Goal: Task Accomplishment & Management: Use online tool/utility

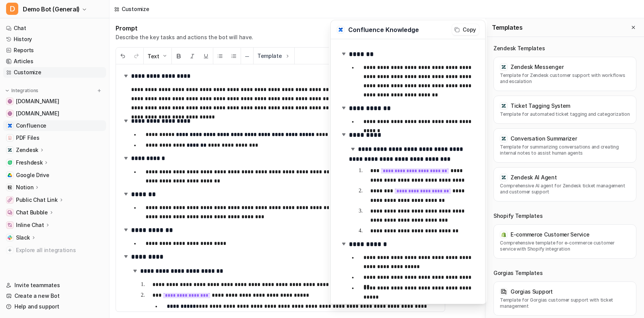
scroll to position [339, 0]
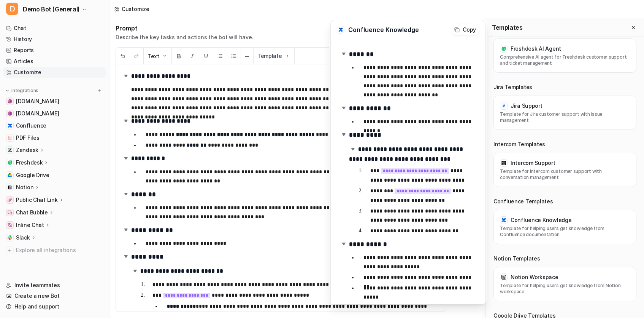
click at [37, 211] on p "Chat Bubble" at bounding box center [32, 212] width 32 height 8
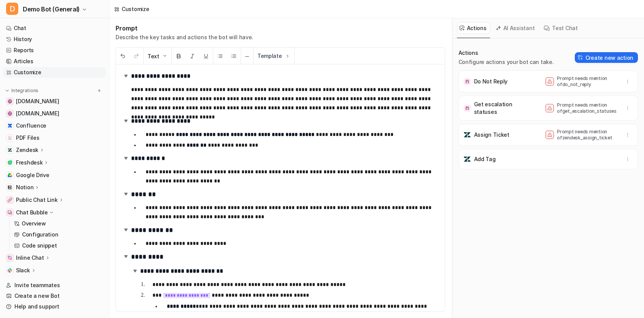
scroll to position [0, 0]
click at [31, 229] on link "Configuration" at bounding box center [58, 234] width 95 height 11
click at [44, 221] on p "Overview" at bounding box center [34, 223] width 24 height 8
click at [52, 222] on link "Overview" at bounding box center [58, 223] width 95 height 11
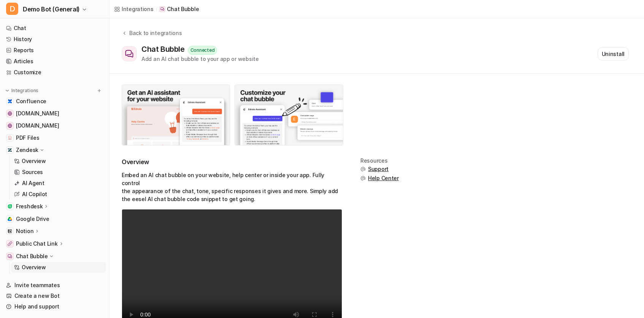
click at [175, 181] on p "Embed an AI chat bubble on your website, help center or inside your app. Fully …" at bounding box center [232, 187] width 221 height 32
click at [224, 192] on p "Embed an AI chat bubble on your website, help center or inside your app. Fully …" at bounding box center [232, 187] width 221 height 32
drag, startPoint x: 245, startPoint y: 191, endPoint x: 122, endPoint y: 168, distance: 124.9
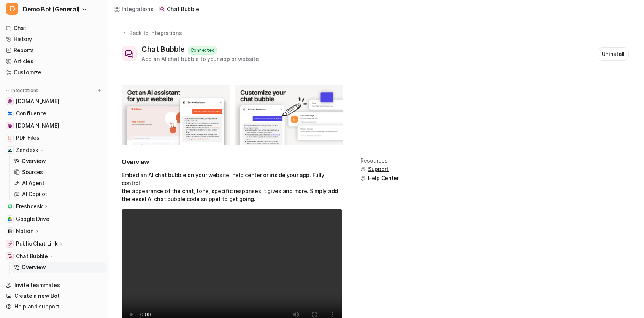
click at [122, 168] on div "Overview Embed an AI chat bubble on your website, help center or inside your ap…" at bounding box center [232, 249] width 221 height 184
copy p "Embed an AI chat bubble on your website, help center or inside your app. Fully …"
click at [20, 66] on link "Articles" at bounding box center [54, 61] width 103 height 11
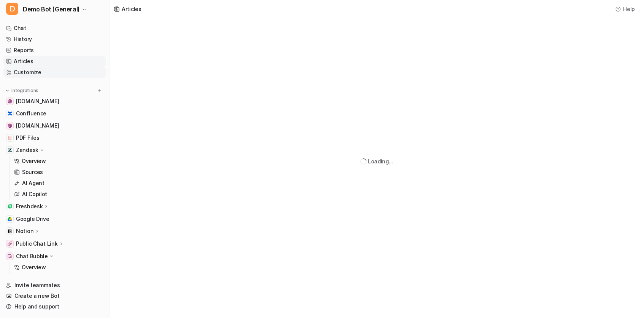
click at [32, 72] on link "Customize" at bounding box center [54, 72] width 103 height 11
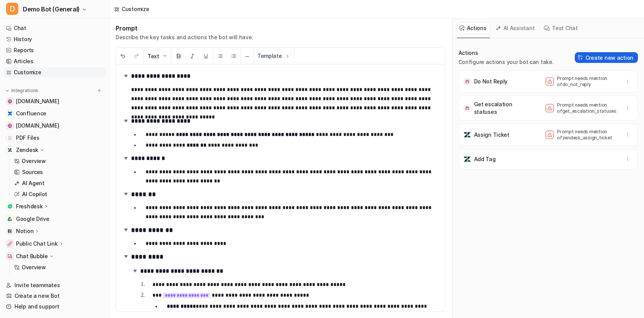
click at [605, 60] on button "Create new action" at bounding box center [606, 57] width 63 height 11
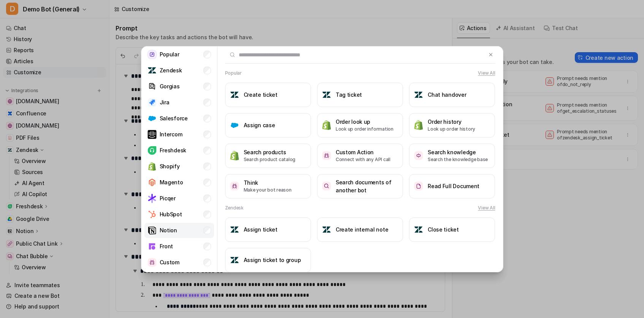
scroll to position [31, 0]
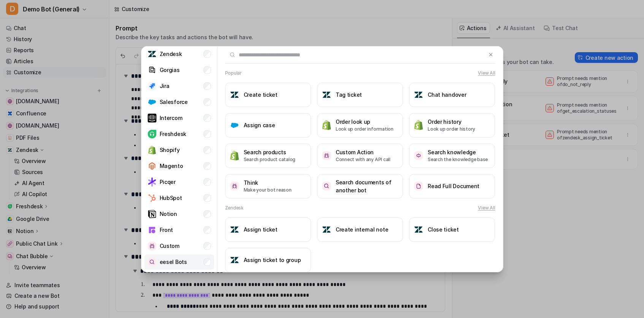
click at [170, 258] on p "eesel Bots" at bounding box center [173, 262] width 27 height 8
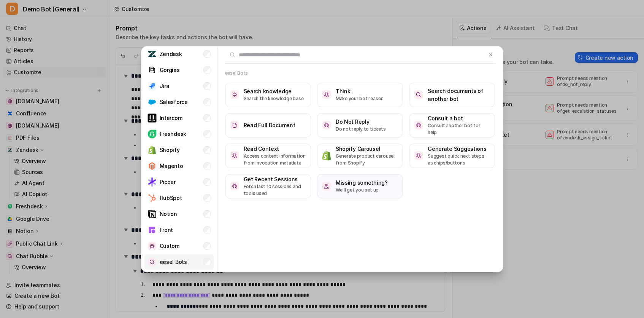
click at [173, 256] on li "eesel Bots" at bounding box center [180, 261] width 70 height 15
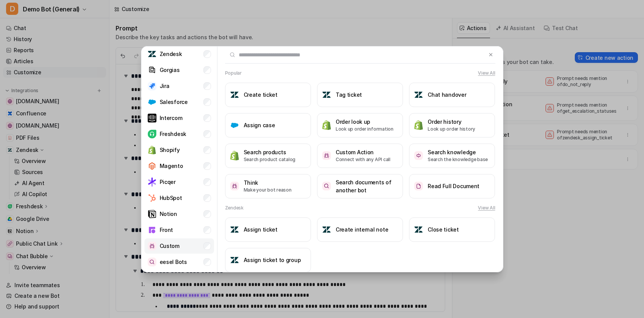
click at [172, 245] on p "Custom" at bounding box center [170, 246] width 20 height 8
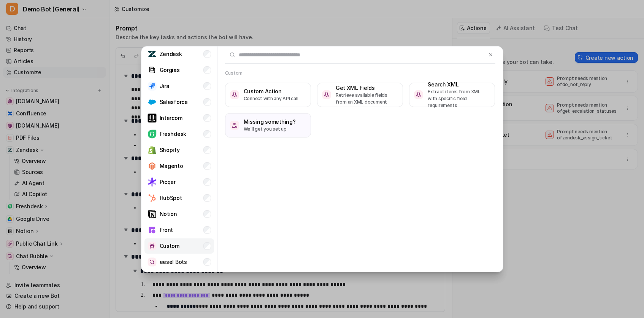
click at [172, 245] on p "Custom" at bounding box center [170, 246] width 20 height 8
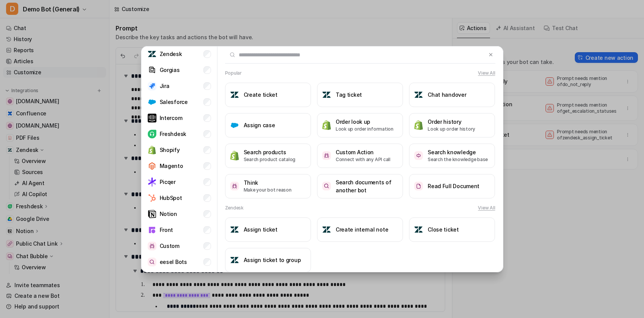
click at [492, 59] on div at bounding box center [360, 54] width 270 height 17
click at [492, 59] on button at bounding box center [491, 54] width 9 height 9
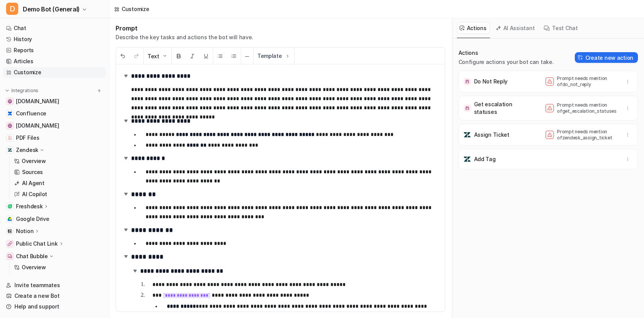
click at [516, 188] on div "Actions Configure actions your bot can take. Create new action Do Not Reply Pro…" at bounding box center [549, 182] width 180 height 267
click at [591, 56] on button "Create new action" at bounding box center [606, 57] width 63 height 11
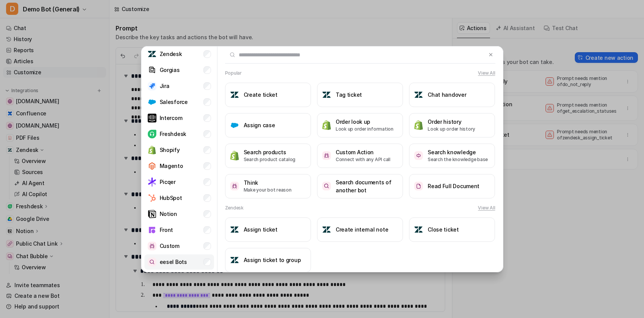
click at [177, 254] on li "eesel Bots" at bounding box center [180, 261] width 70 height 15
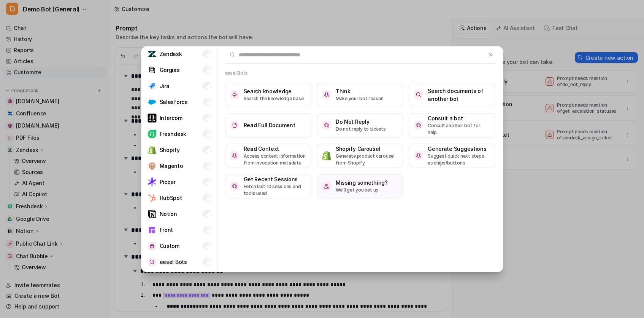
click at [542, 82] on div "Categories Popular Zendesk Gorgias Jira Salesforce Intercom Freshdesk Shopify M…" at bounding box center [322, 159] width 644 height 318
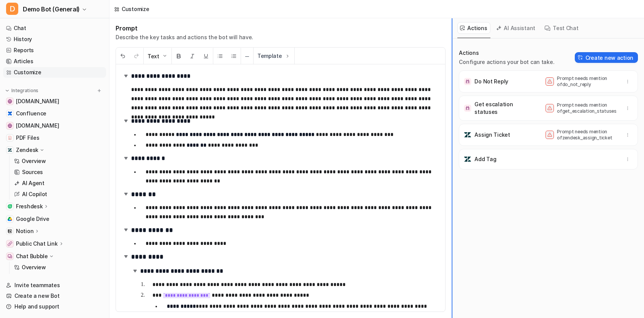
click at [452, 92] on div at bounding box center [452, 167] width 1 height 299
